Goal: Information Seeking & Learning: Learn about a topic

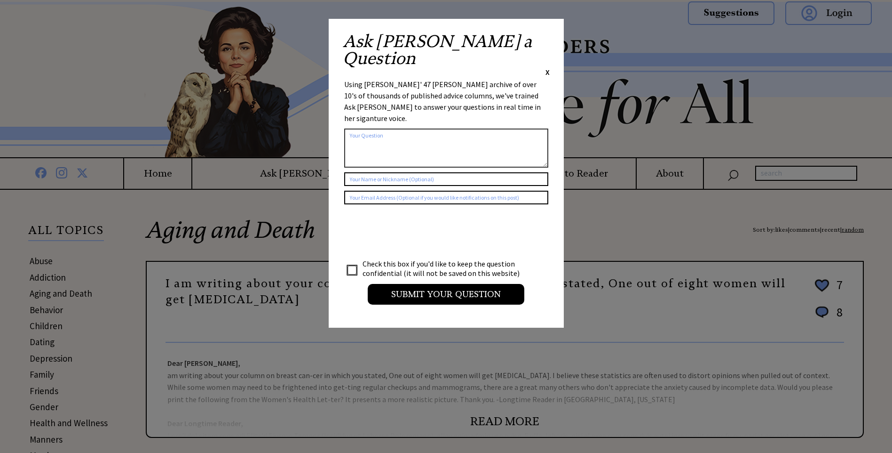
click at [547, 67] on span "X" at bounding box center [548, 71] width 4 height 9
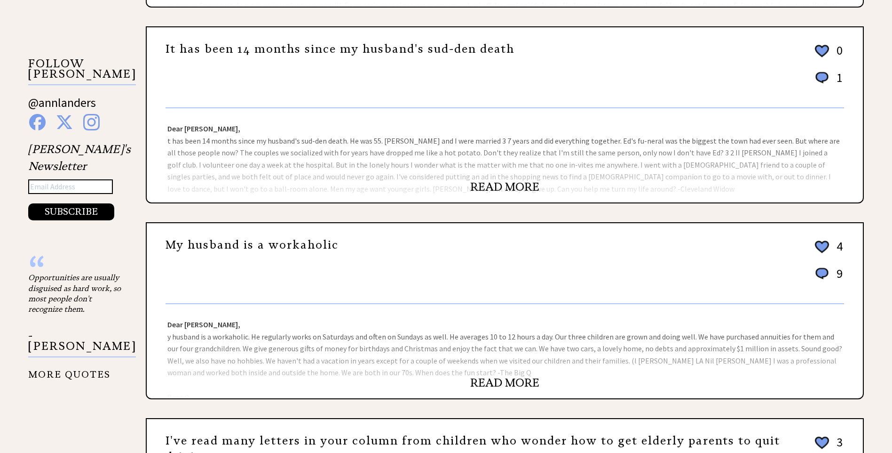
scroll to position [659, 0]
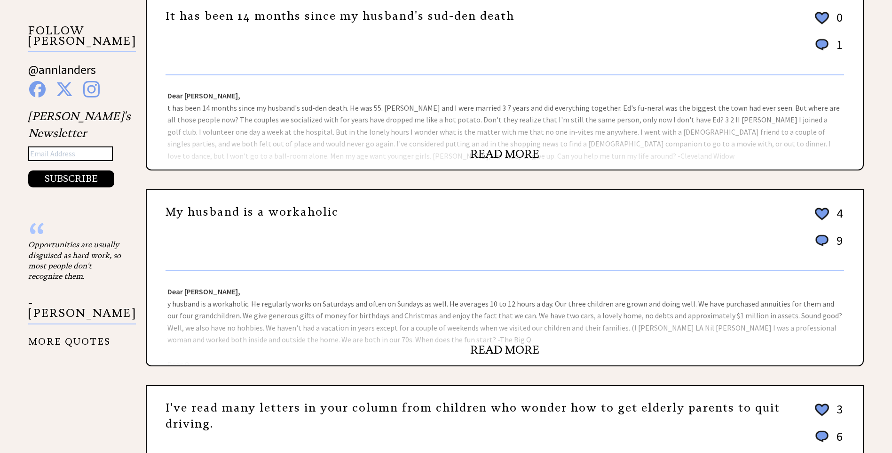
click at [503, 152] on link "READ MORE" at bounding box center [504, 154] width 69 height 14
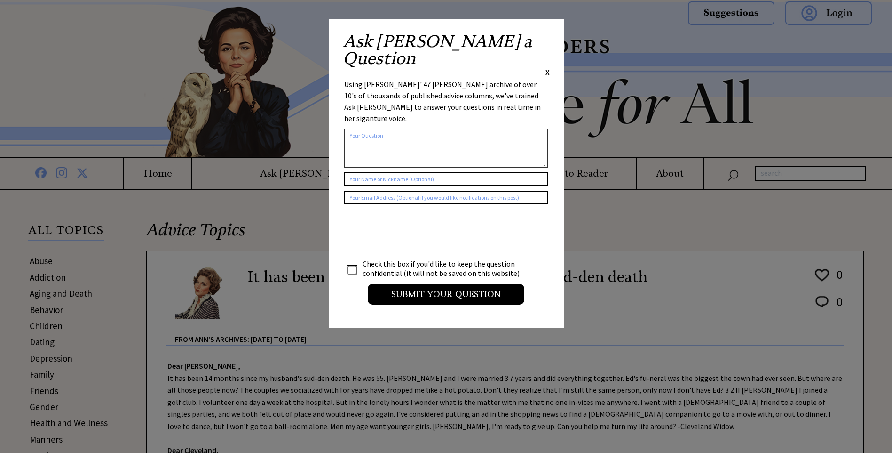
click at [548, 67] on span "X" at bounding box center [548, 71] width 4 height 9
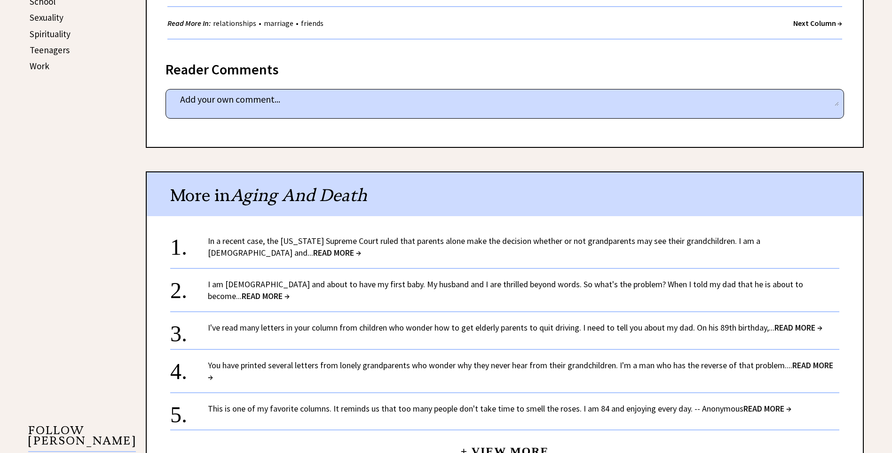
scroll to position [564, 0]
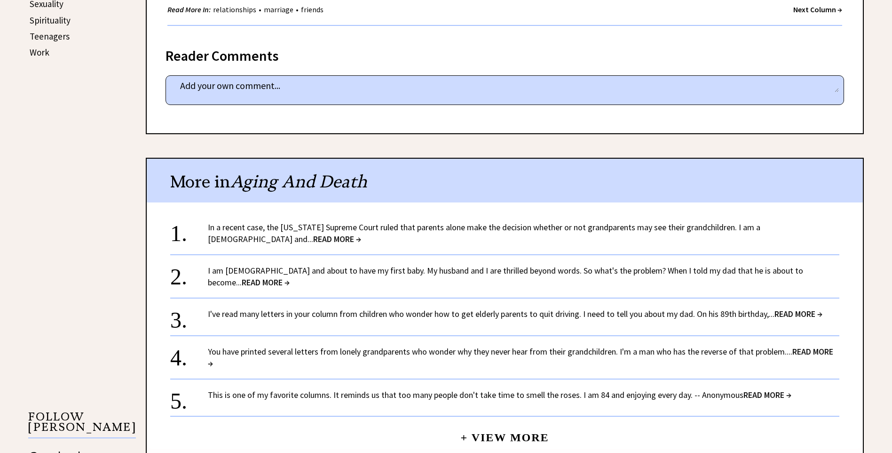
click at [290, 277] on span "READ MORE →" at bounding box center [266, 282] width 48 height 11
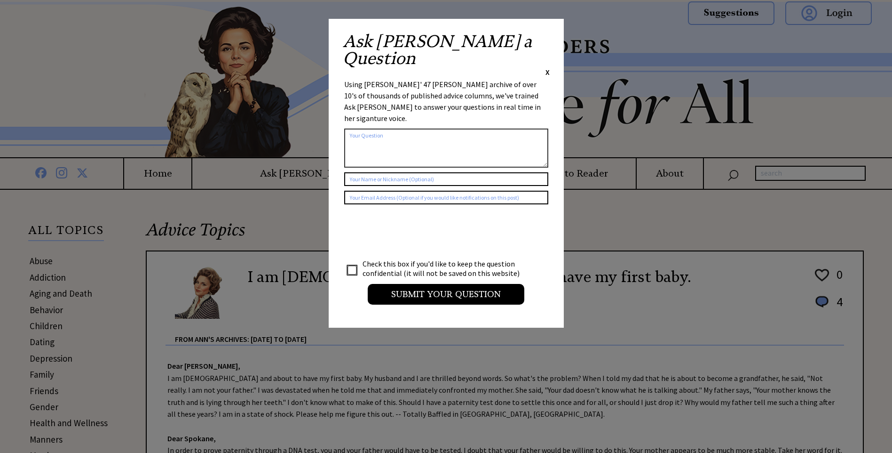
click at [548, 67] on span "X" at bounding box center [548, 71] width 4 height 9
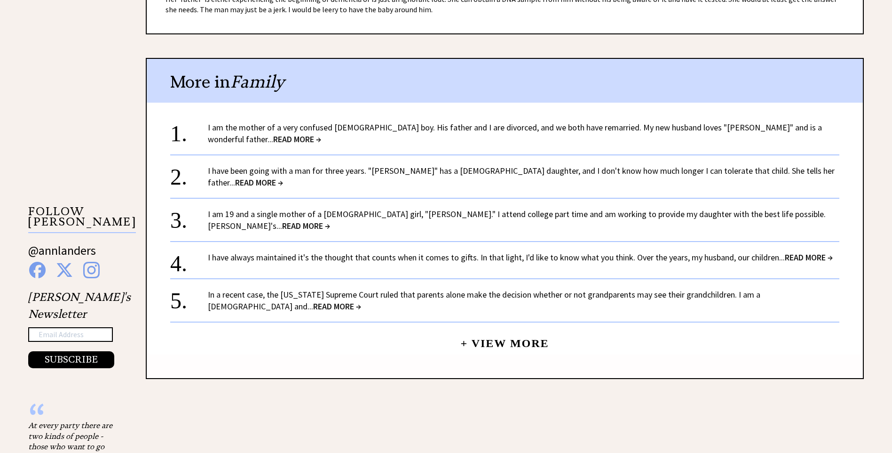
scroll to position [800, 0]
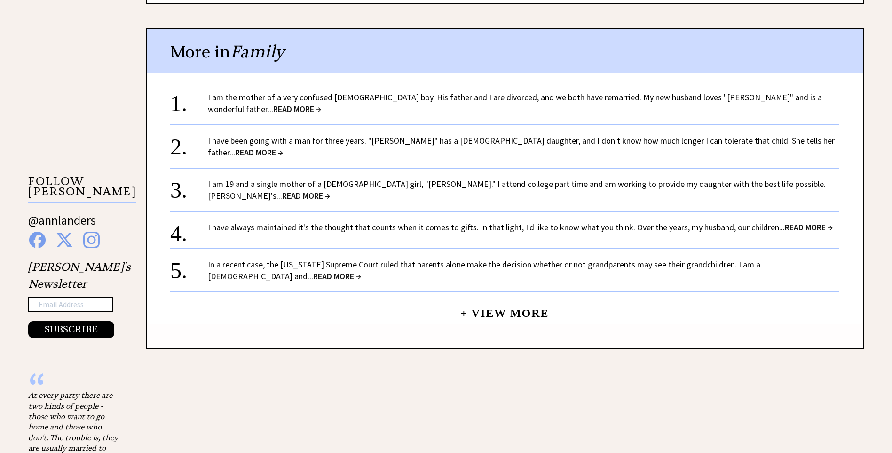
click at [330, 190] on span "READ MORE →" at bounding box center [306, 195] width 48 height 11
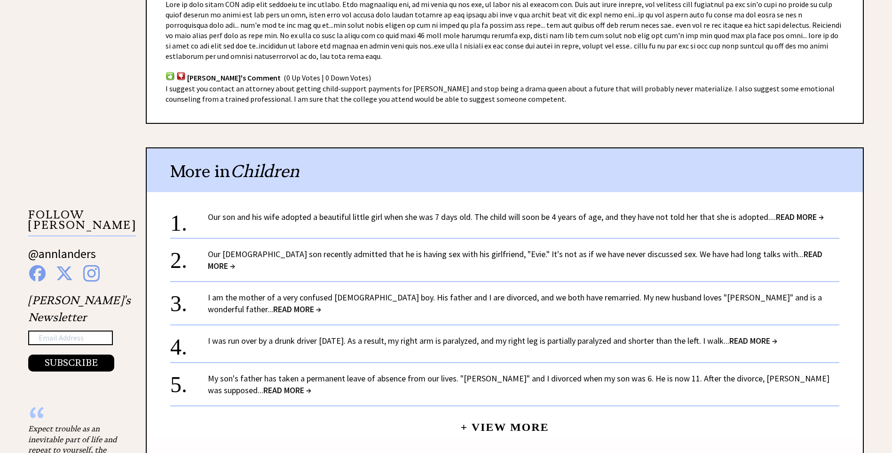
scroll to position [800, 0]
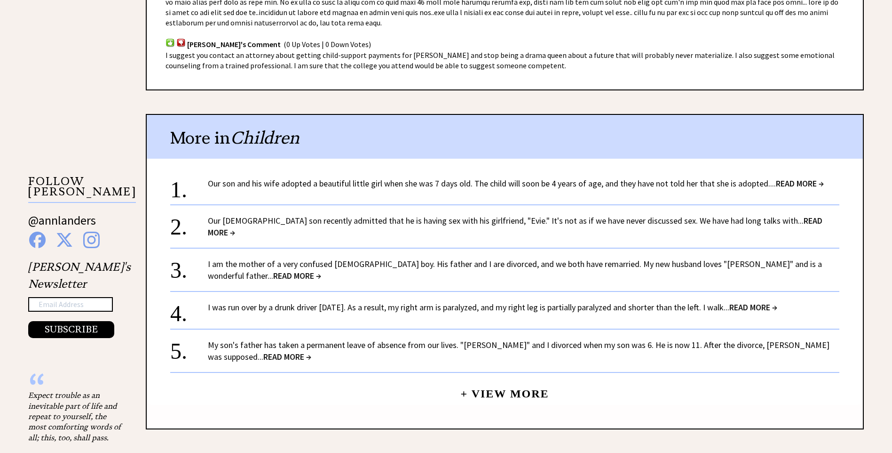
click at [776, 219] on span "READ MORE →" at bounding box center [515, 226] width 615 height 23
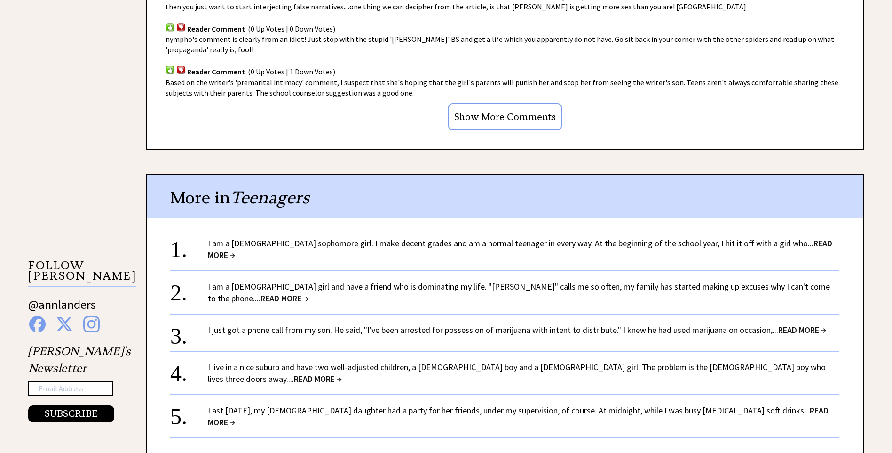
scroll to position [894, 0]
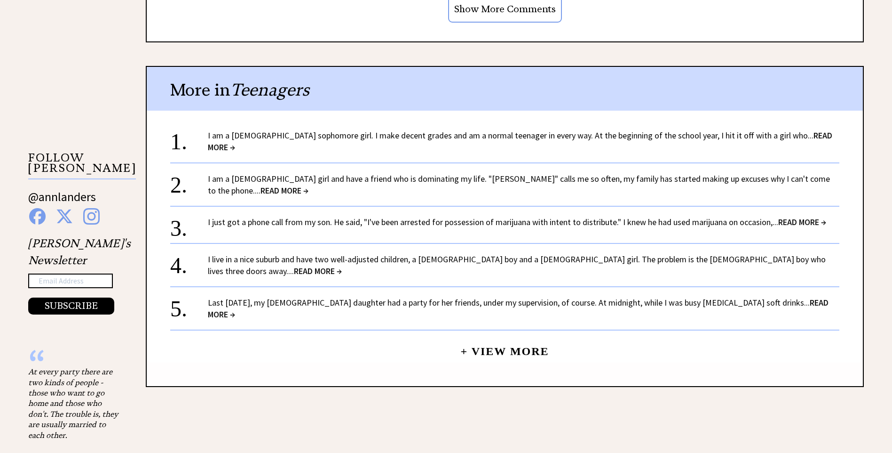
click at [802, 130] on span "READ MORE →" at bounding box center [520, 141] width 625 height 23
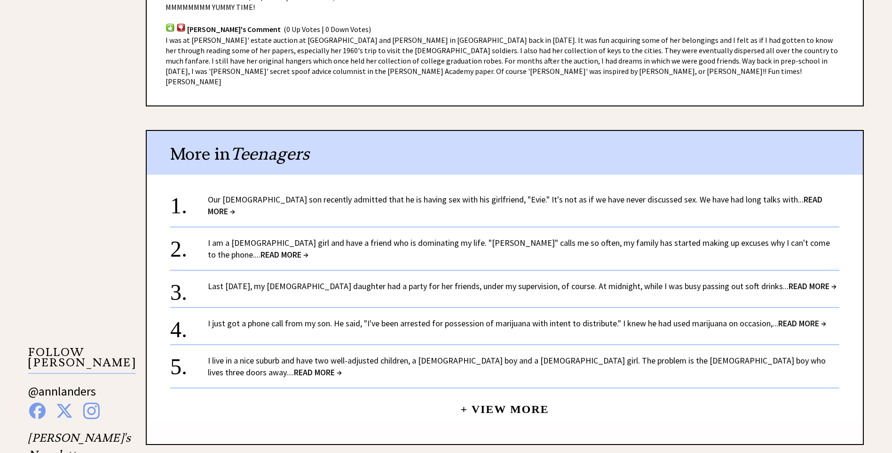
scroll to position [706, 0]
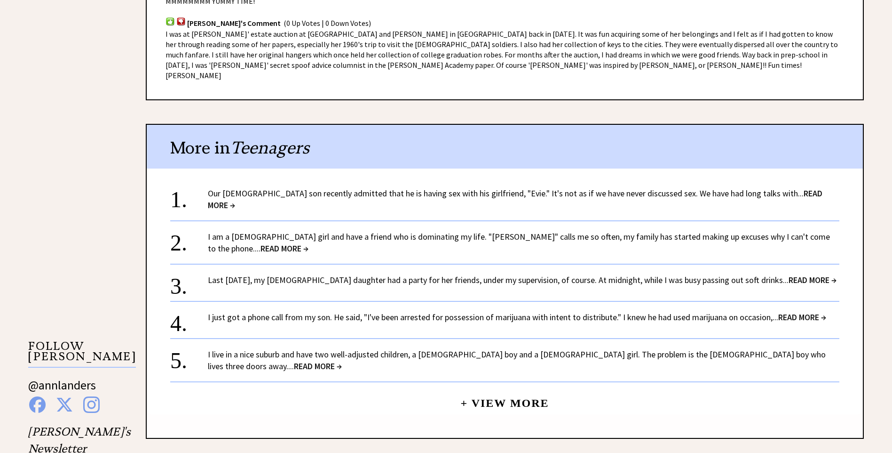
click at [309, 243] on span "READ MORE →" at bounding box center [285, 248] width 48 height 11
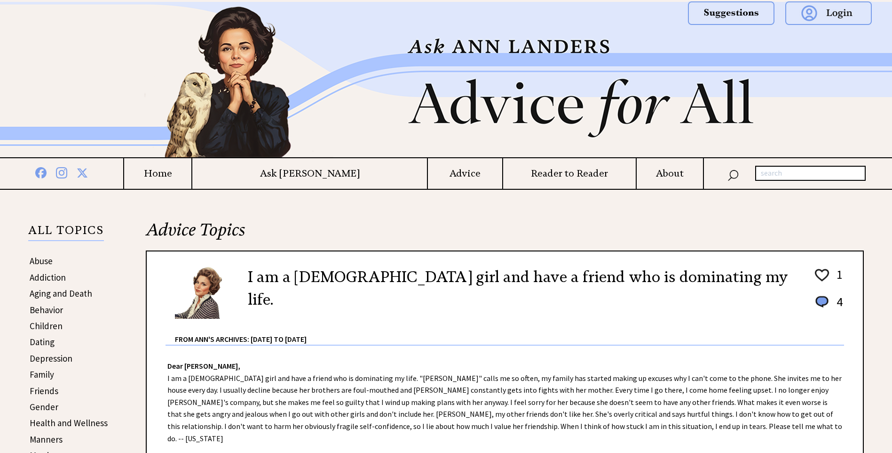
click at [818, 218] on h2 "Advice Topics" at bounding box center [505, 234] width 718 height 32
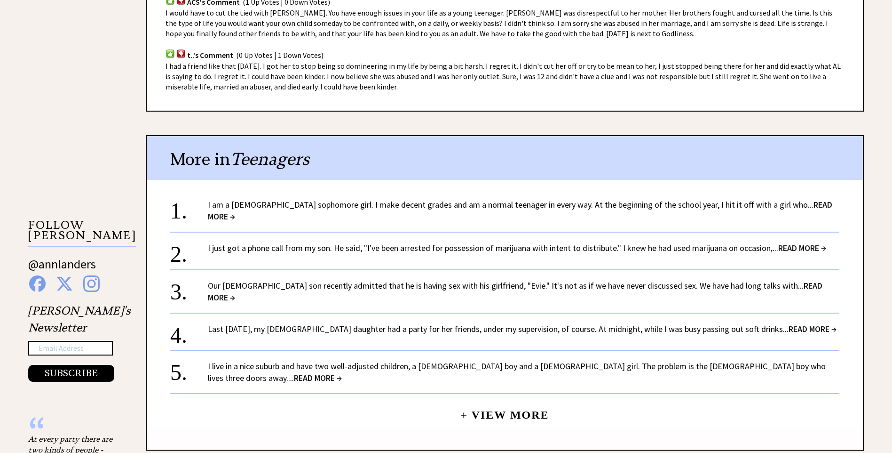
scroll to position [800, 0]
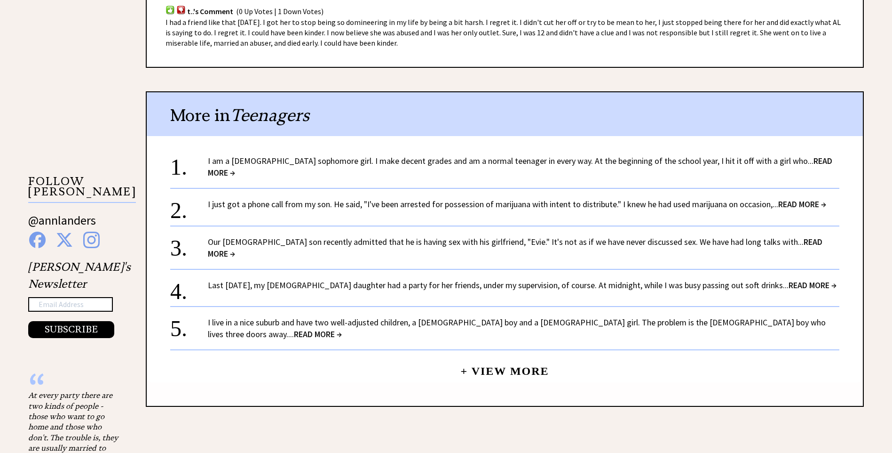
click at [789, 279] on span "READ MORE →" at bounding box center [813, 284] width 48 height 11
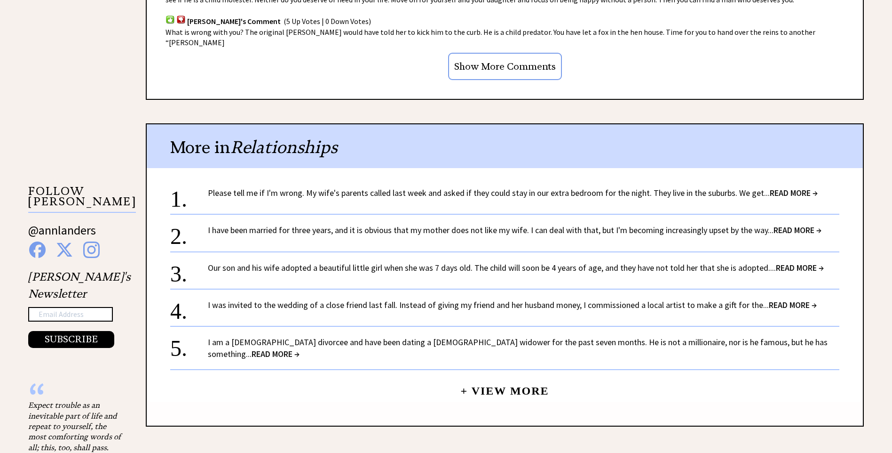
scroll to position [800, 0]
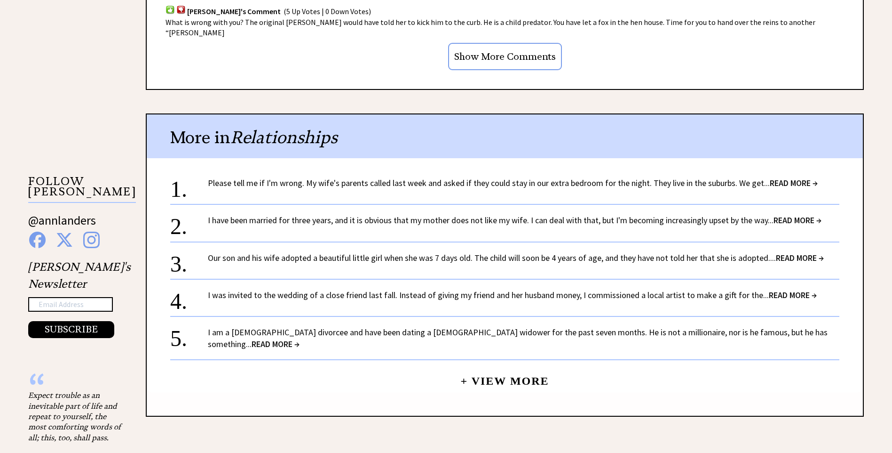
click at [780, 177] on span "READ MORE →" at bounding box center [794, 182] width 48 height 11
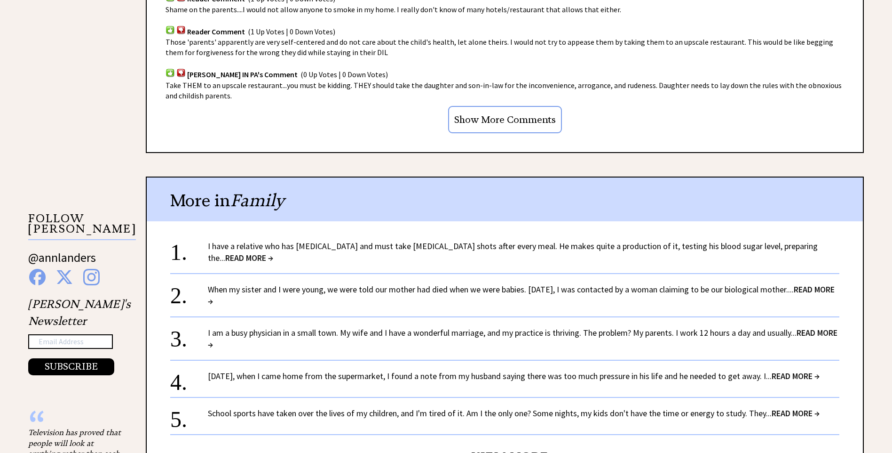
scroll to position [894, 0]
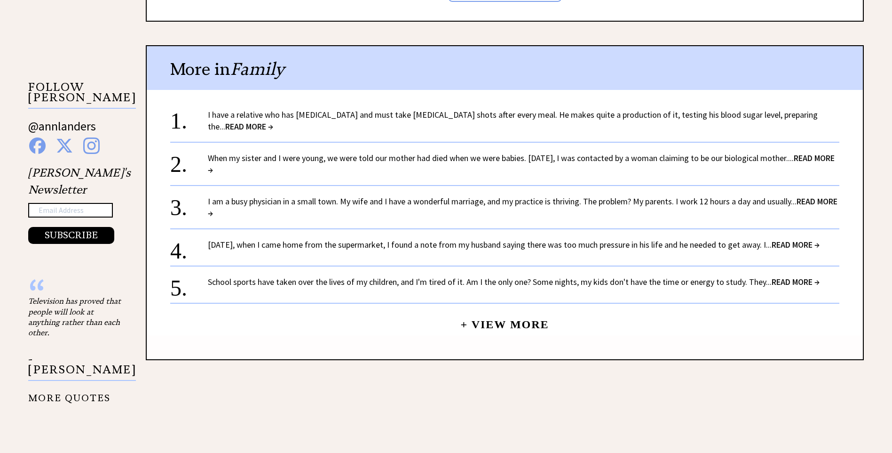
click at [810, 239] on span "READ MORE →" at bounding box center [796, 244] width 48 height 11
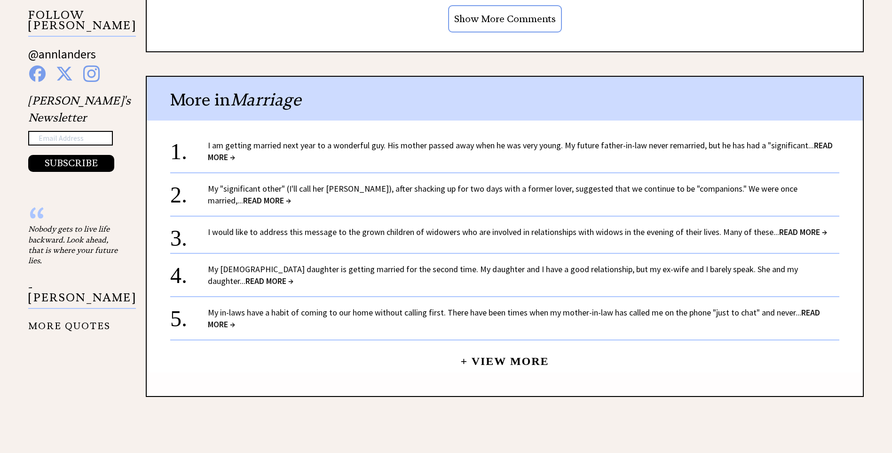
scroll to position [941, 0]
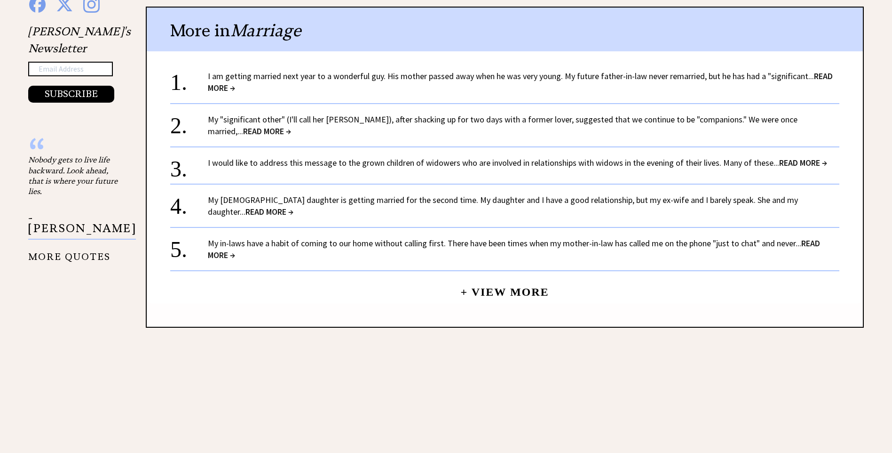
click at [823, 71] on span "READ MORE →" at bounding box center [520, 82] width 625 height 23
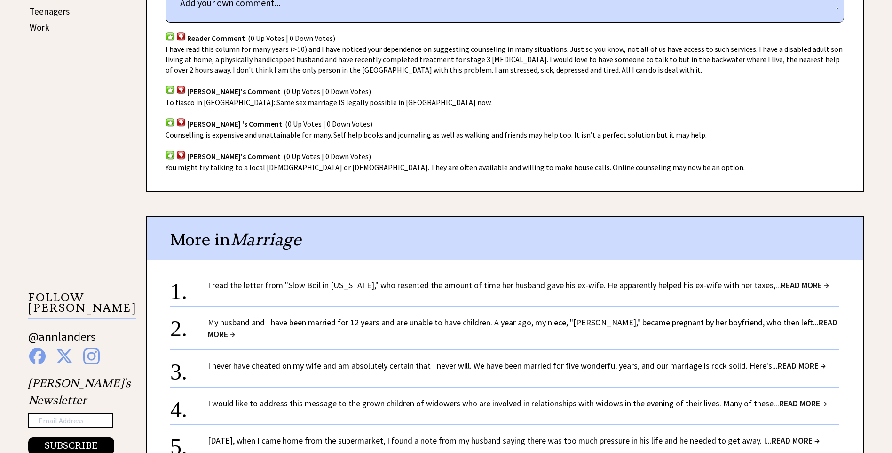
scroll to position [612, 0]
